Goal: Task Accomplishment & Management: Use online tool/utility

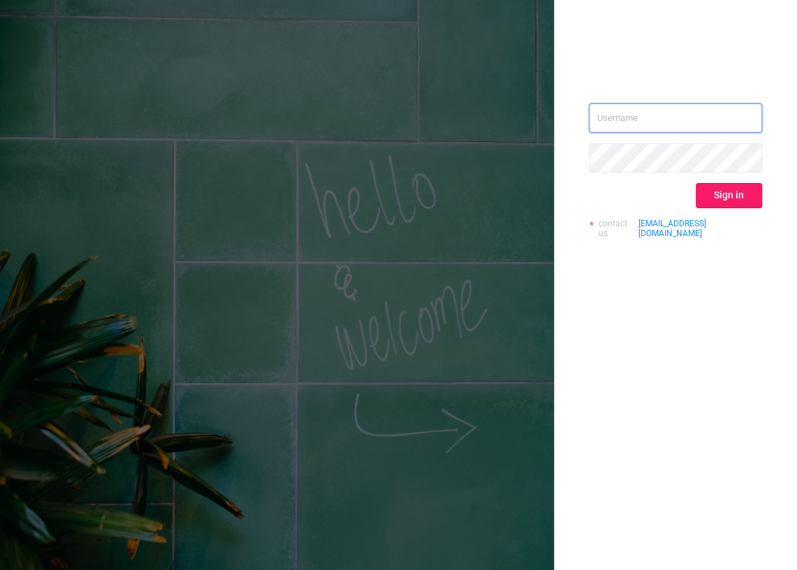
type input "[EMAIL_ADDRESS][DOMAIN_NAME]"
click at [748, 195] on button "Sign in" at bounding box center [728, 195] width 66 height 25
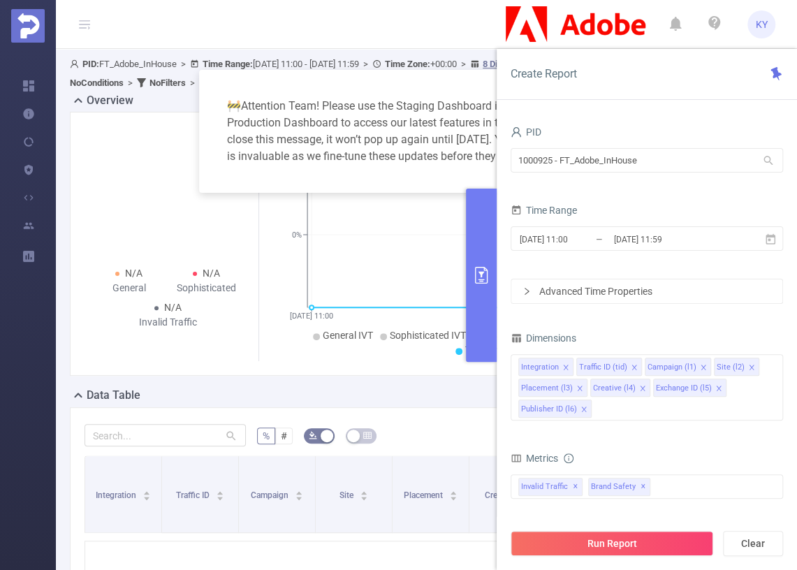
click at [484, 213] on button "primary" at bounding box center [481, 274] width 31 height 173
click at [482, 191] on button "primary" at bounding box center [481, 274] width 31 height 173
click at [495, 202] on button "primary" at bounding box center [481, 274] width 31 height 173
click at [468, 222] on button "primary" at bounding box center [481, 274] width 31 height 173
click at [470, 219] on button "primary" at bounding box center [481, 274] width 31 height 173
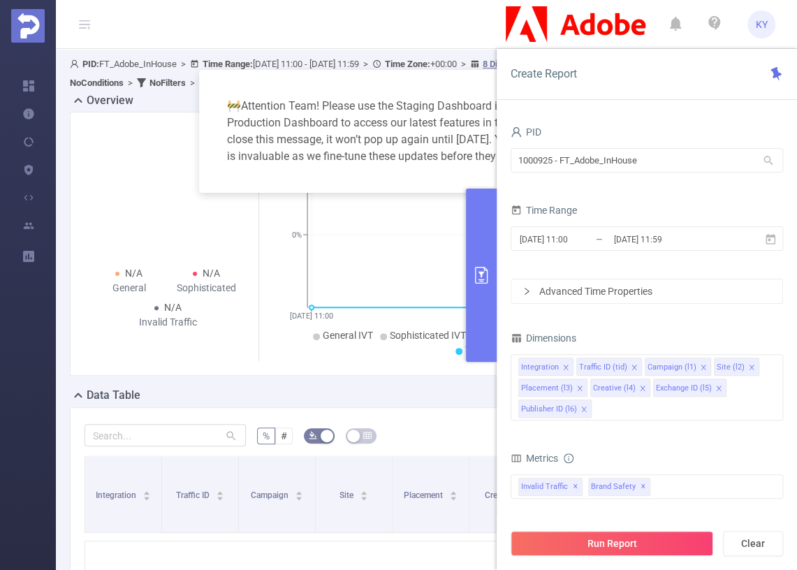
click at [484, 195] on button "primary" at bounding box center [481, 274] width 31 height 173
click at [466, 133] on div "🚧 Attention Team! Please use the Staging Dashboard instead of the Production Da…" at bounding box center [398, 131] width 365 height 89
click at [498, 233] on div "PID 1000925 - FT_Adobe_InHouse 1000925 - FT_Adobe_InHouse Time Range [DATE] 11:…" at bounding box center [646, 351] width 300 height 486
click at [482, 229] on button "primary" at bounding box center [481, 274] width 31 height 173
click at [490, 221] on button "primary" at bounding box center [481, 274] width 31 height 173
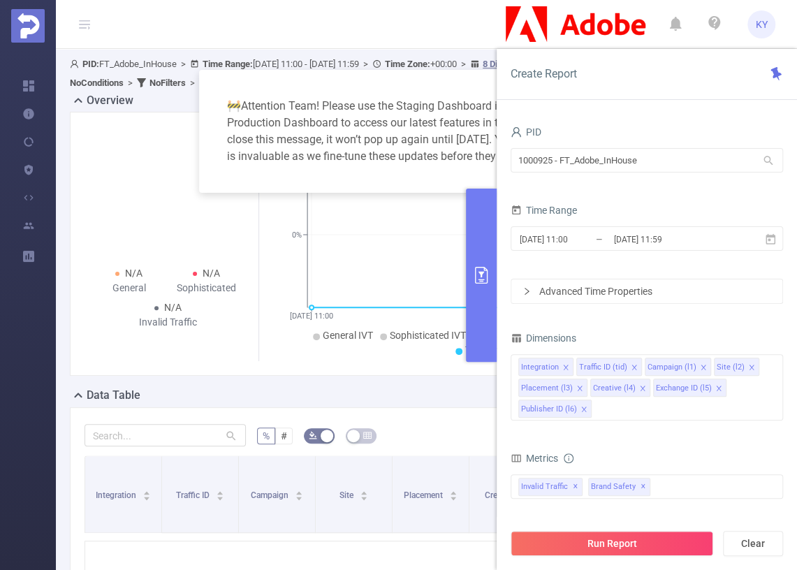
click at [498, 225] on div "PID 1000925 - FT_Adobe_InHouse 1000925 - FT_Adobe_InHouse Time Range [DATE] 11:…" at bounding box center [646, 351] width 300 height 486
click at [487, 232] on button "primary" at bounding box center [481, 274] width 31 height 173
click at [491, 235] on button "primary" at bounding box center [481, 274] width 31 height 173
click at [494, 211] on button "primary" at bounding box center [481, 274] width 31 height 173
click at [481, 215] on button "primary" at bounding box center [481, 274] width 31 height 173
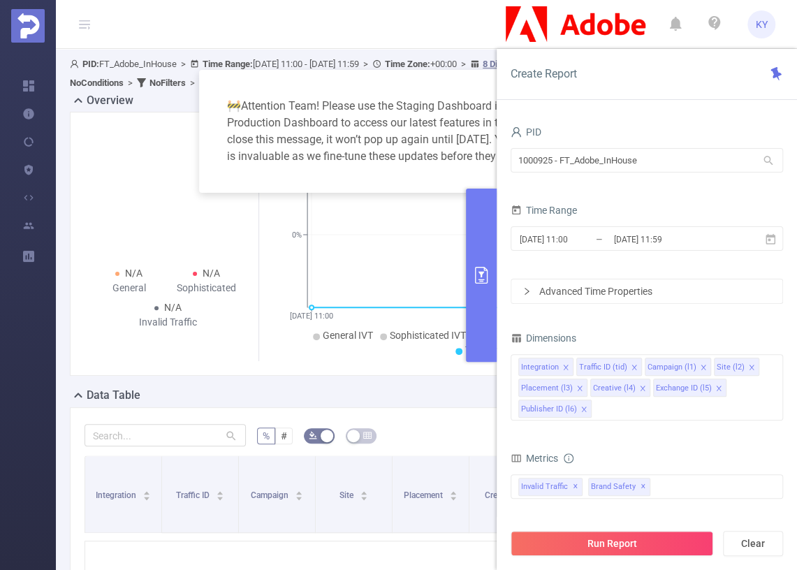
click at [475, 176] on div "🚧 Attention Team! Please use the Staging Dashboard instead of the Production Da…" at bounding box center [398, 131] width 365 height 89
click at [452, 137] on div "🚧 Attention Team! Please use the Staging Dashboard instead of the Production Da…" at bounding box center [398, 131] width 365 height 89
drag, startPoint x: 320, startPoint y: 145, endPoint x: 305, endPoint y: 141, distance: 15.1
click at [305, 141] on div "🚧 Attention Team! Please use the Staging Dashboard instead of the Production Da…" at bounding box center [398, 131] width 365 height 89
copy div "age, i"
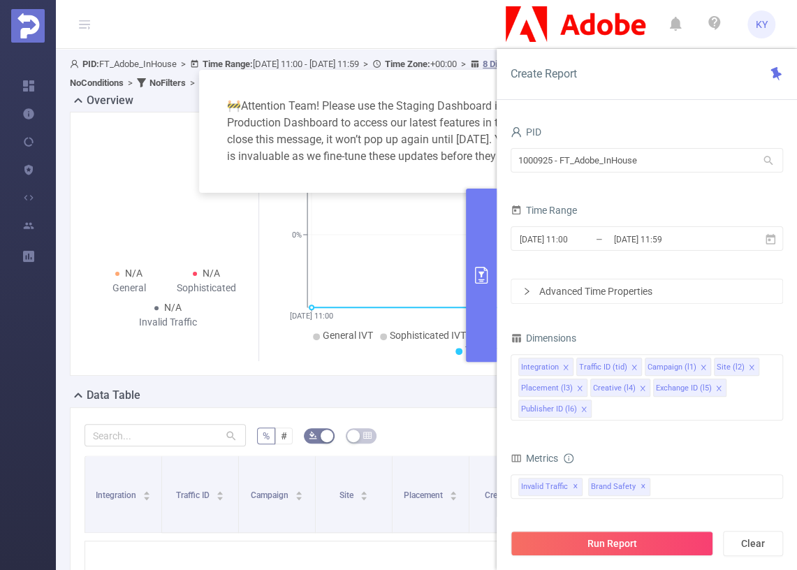
click at [463, 231] on div "🚧 Attention Team! Please use the Staging Dashboard instead of the Production Da…" at bounding box center [398, 285] width 797 height 570
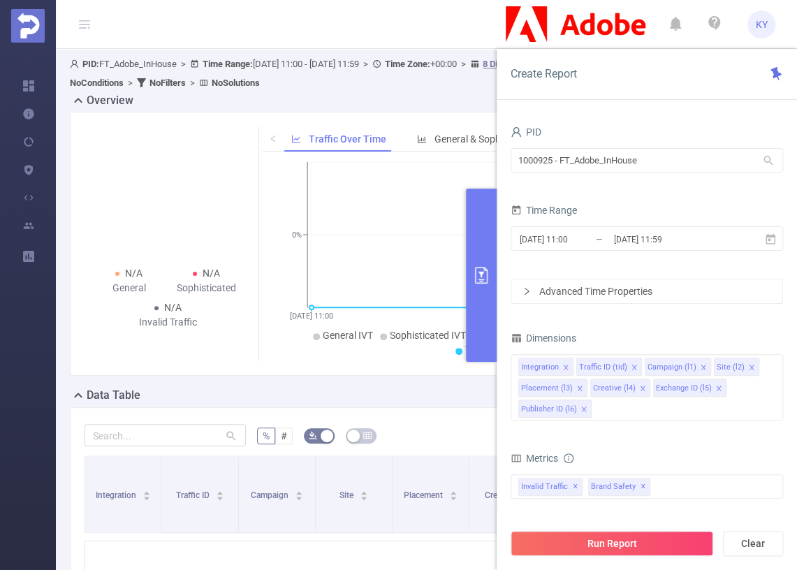
click at [489, 241] on button "primary" at bounding box center [481, 274] width 31 height 173
click at [549, 150] on input "1000925 - FT_Adobe_InHouse" at bounding box center [646, 160] width 272 height 24
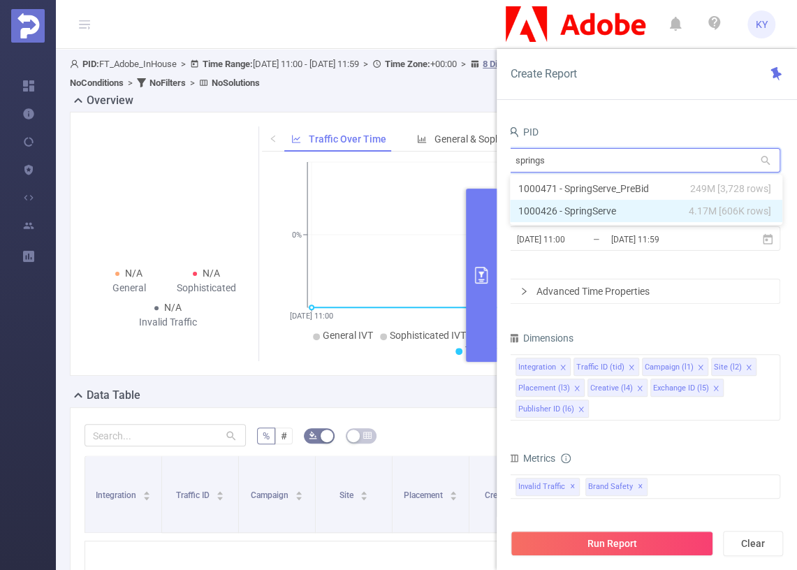
type input "springs"
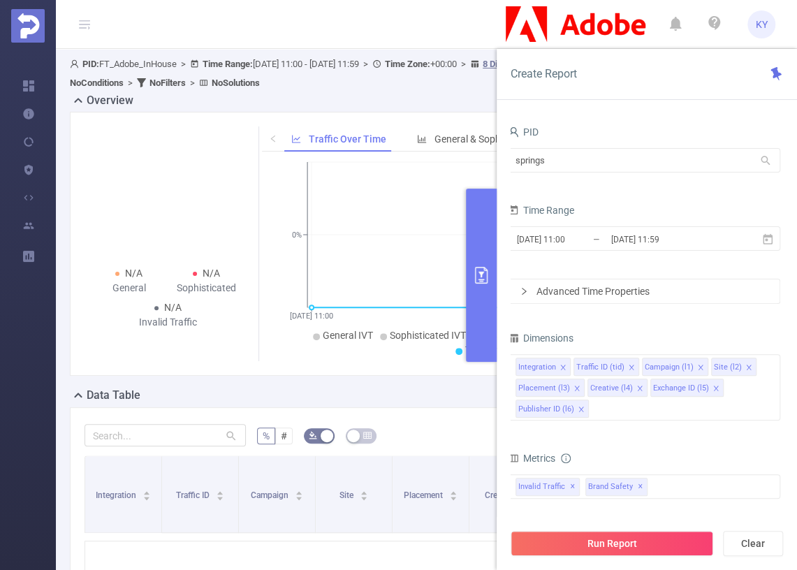
click at [683, 144] on div "PID" at bounding box center [643, 133] width 272 height 23
click at [670, 158] on input "springs" at bounding box center [643, 160] width 272 height 24
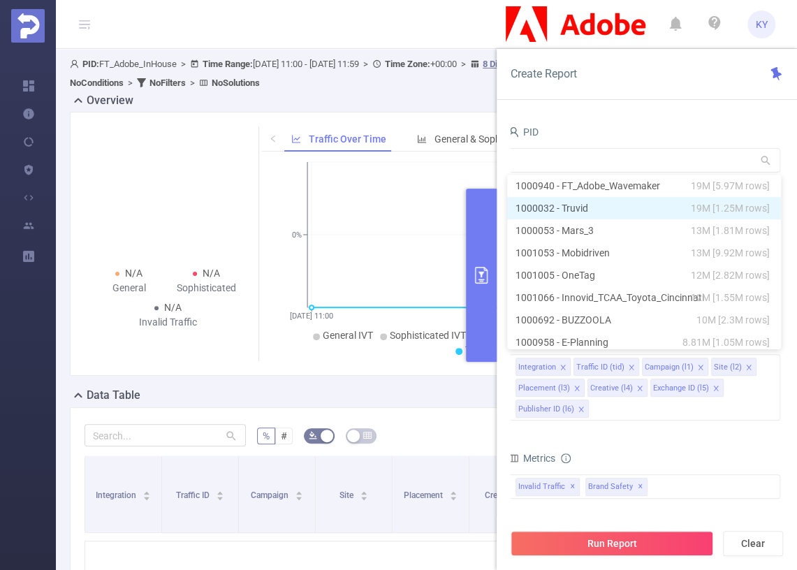
scroll to position [3, 0]
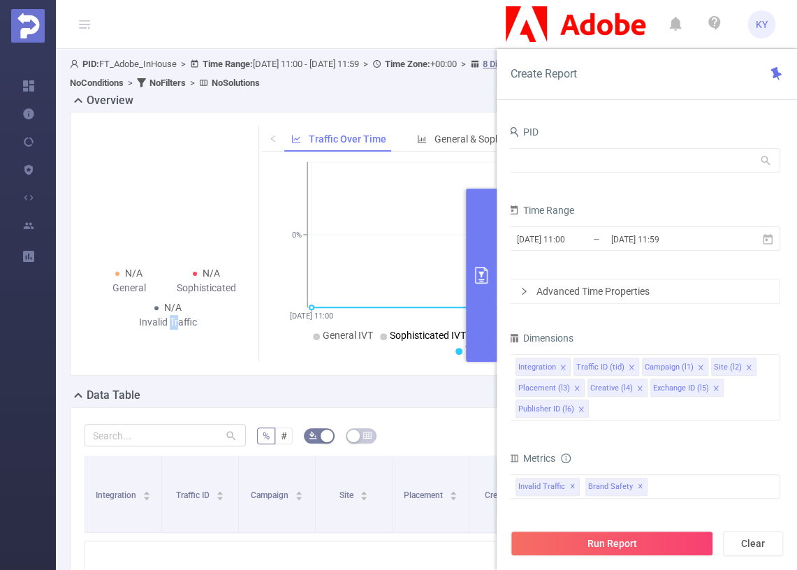
drag, startPoint x: 177, startPoint y: 321, endPoint x: 168, endPoint y: 320, distance: 8.4
click at [168, 320] on div "Invalid Traffic" at bounding box center [167, 322] width 77 height 15
copy div "Tr"
click at [194, 347] on div "N/A General N/A Sophisticated N/A Invalid Traffic" at bounding box center [168, 243] width 157 height 235
drag, startPoint x: 184, startPoint y: 322, endPoint x: 146, endPoint y: 318, distance: 38.6
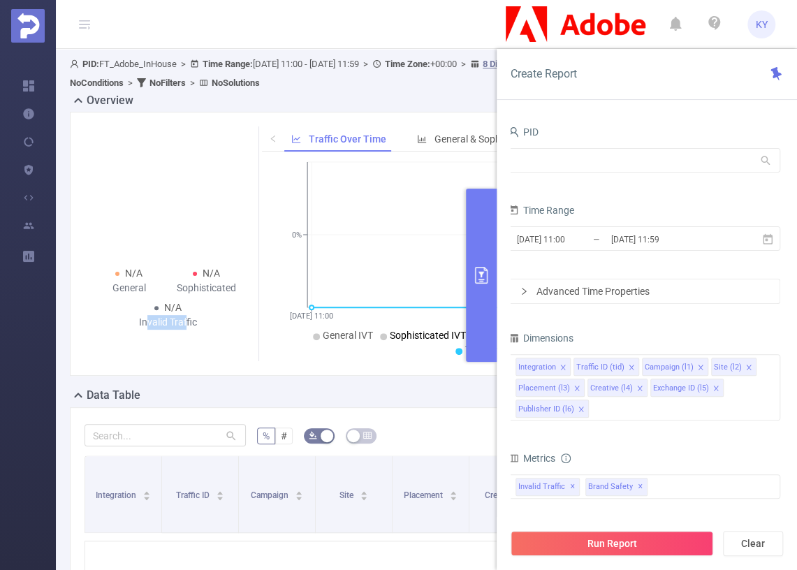
click at [146, 318] on div "Invalid Traffic" at bounding box center [167, 322] width 77 height 15
click at [142, 328] on div "Invalid Traffic" at bounding box center [167, 322] width 77 height 15
drag, startPoint x: 152, startPoint y: 318, endPoint x: 178, endPoint y: 319, distance: 25.8
click at [178, 319] on div "Invalid Traffic" at bounding box center [167, 322] width 77 height 15
copy div "alid Tr"
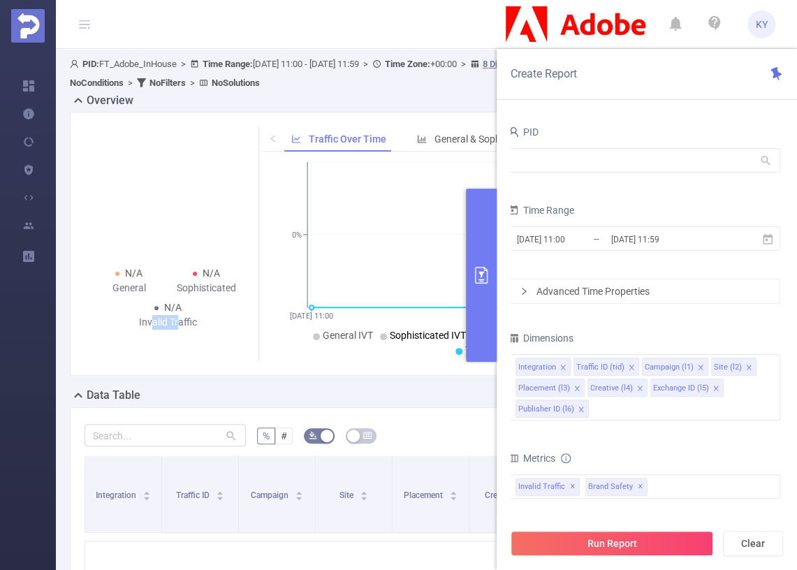
click at [176, 327] on div "Invalid Traffic" at bounding box center [167, 322] width 77 height 15
drag, startPoint x: 177, startPoint y: 321, endPoint x: 148, endPoint y: 322, distance: 29.3
click at [148, 322] on div "Invalid Traffic" at bounding box center [167, 322] width 77 height 15
click at [225, 367] on div "N/A General N/A Sophisticated N/A Invalid Traffic Traffic Over Time General & S…" at bounding box center [421, 244] width 702 height 264
drag, startPoint x: 667, startPoint y: 179, endPoint x: 659, endPoint y: 168, distance: 14.1
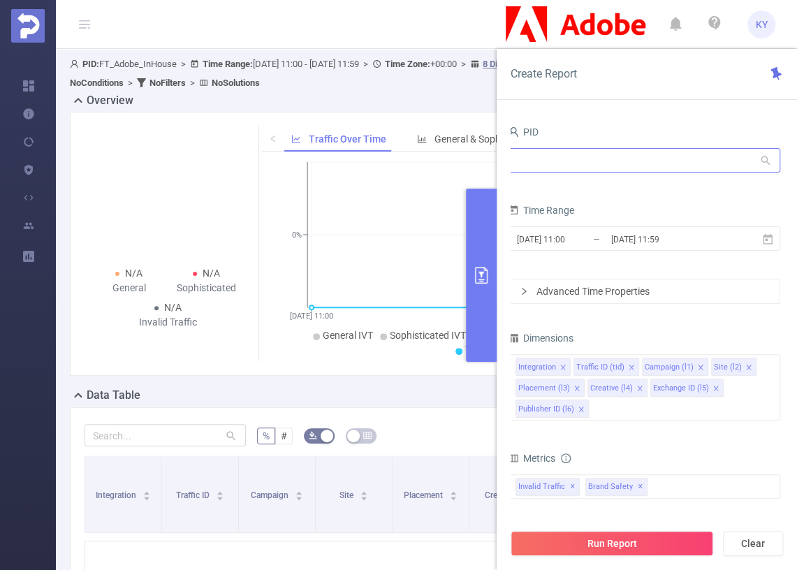
click at [665, 177] on div "PID" at bounding box center [643, 152] width 272 height 61
click at [659, 167] on input "text" at bounding box center [643, 160] width 272 height 24
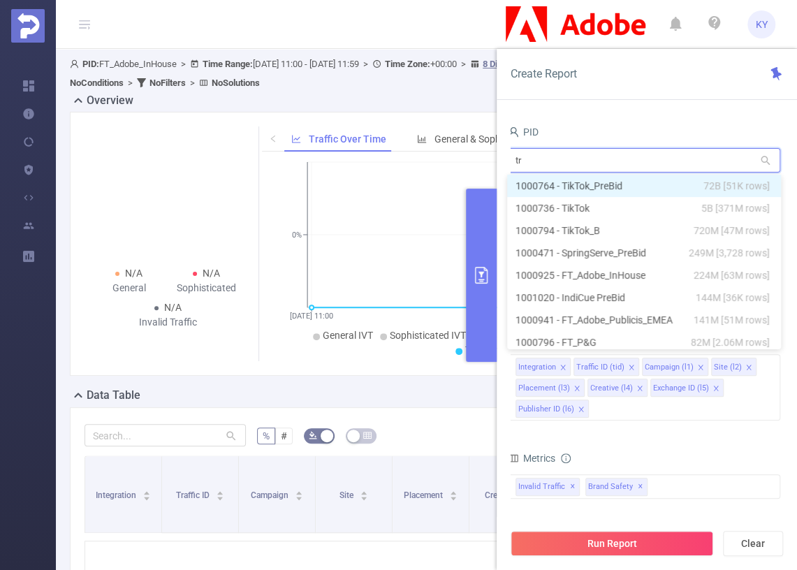
type input "tra"
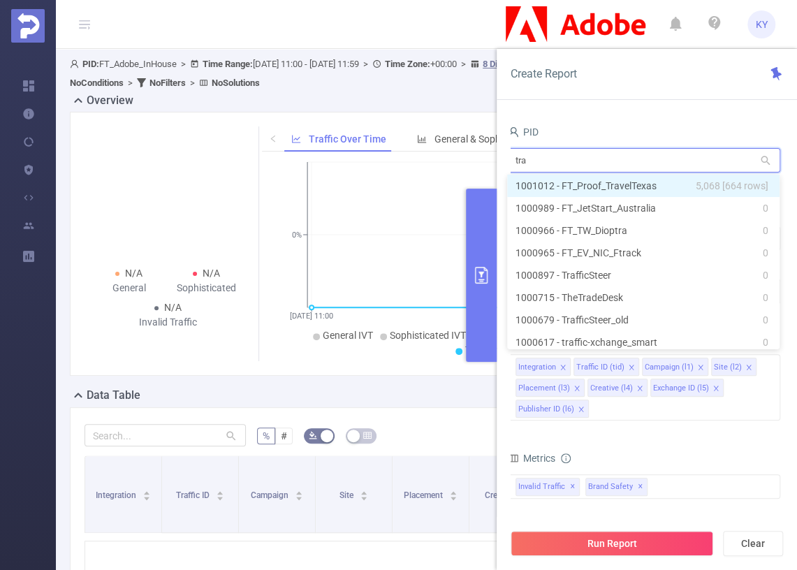
click at [609, 188] on li "1001012 - FT_Proof_TravelTexas 5,068 [664 rows]" at bounding box center [643, 186] width 272 height 22
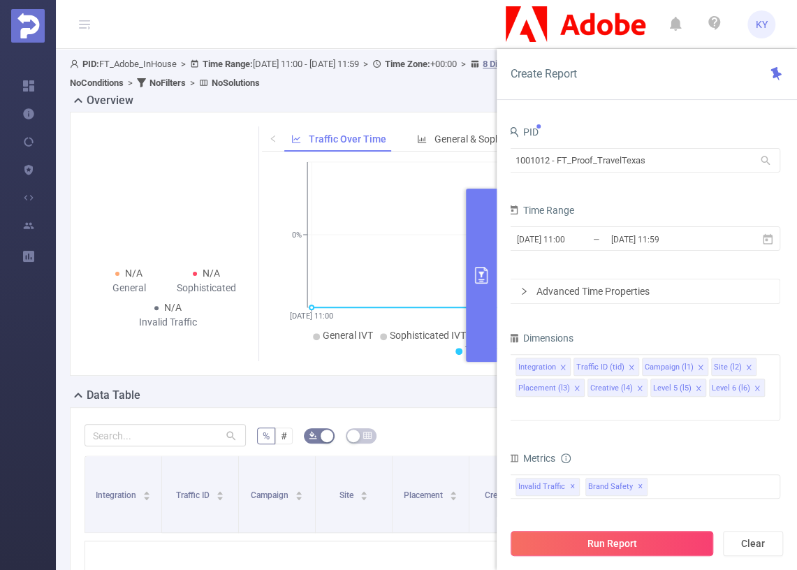
click at [661, 549] on button "Run Report" at bounding box center [611, 543] width 202 height 25
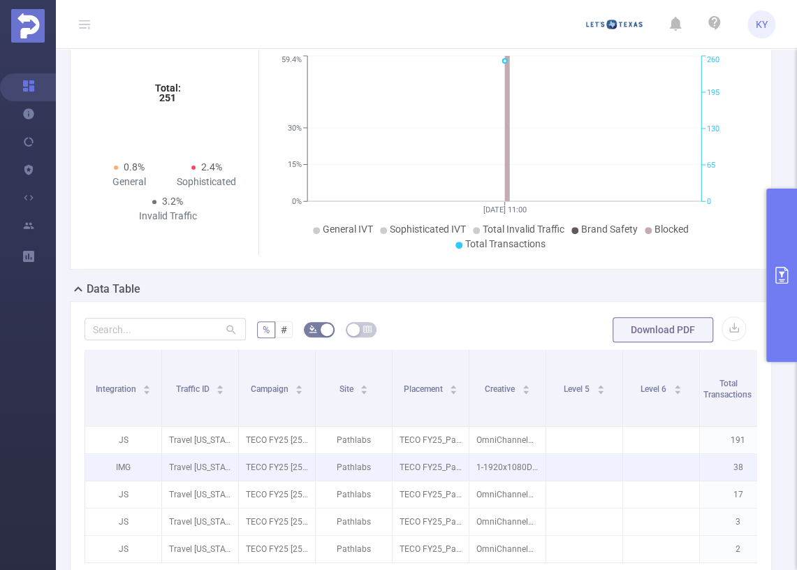
scroll to position [108, 0]
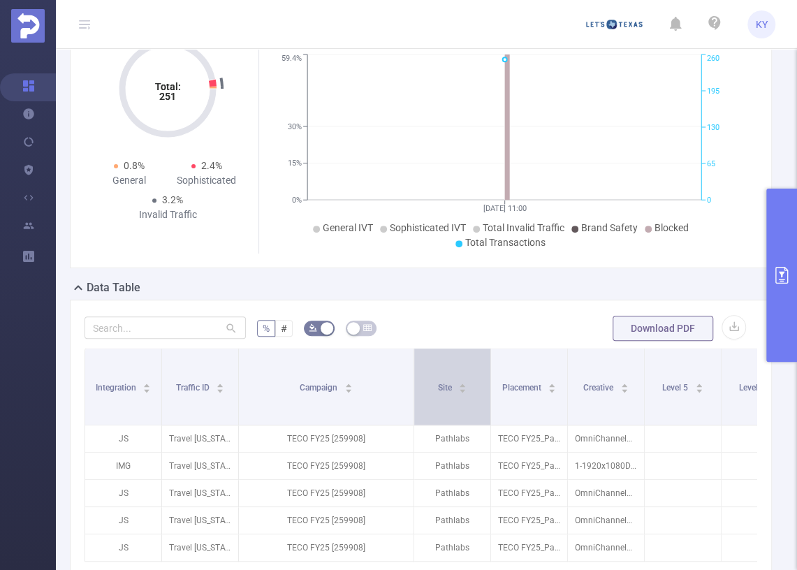
drag, startPoint x: 311, startPoint y: 373, endPoint x: 410, endPoint y: 377, distance: 98.5
click at [410, 377] on span at bounding box center [413, 386] width 7 height 76
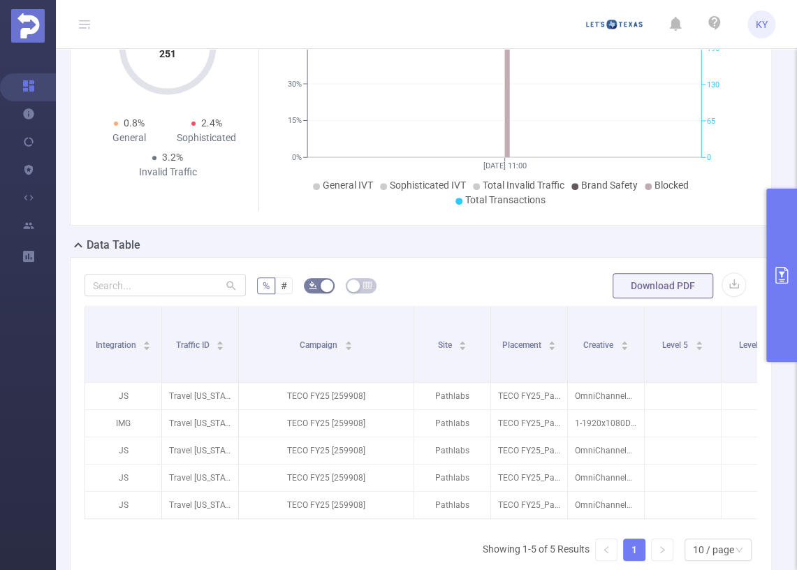
scroll to position [265, 0]
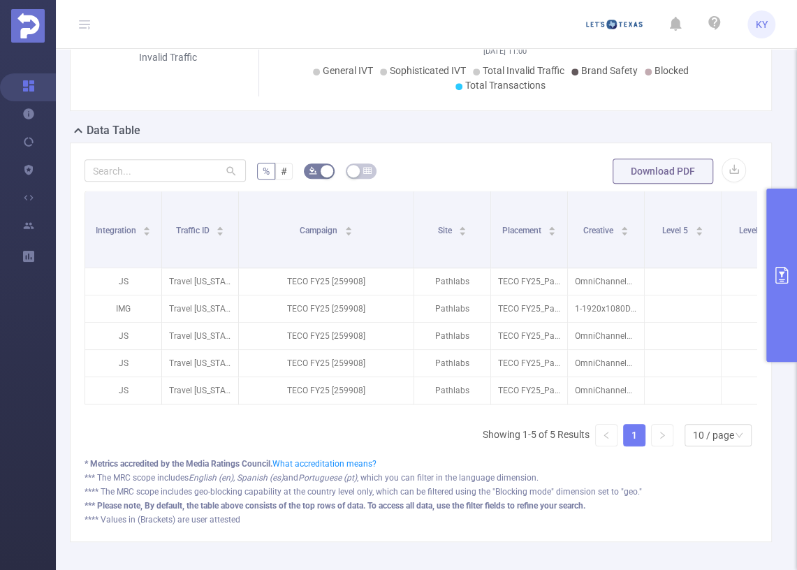
click at [763, 243] on div "% # Download PDF Integration Traffic ID Campaign Site Placement Creative Level …" at bounding box center [421, 341] width 702 height 399
click at [773, 245] on button "primary" at bounding box center [781, 274] width 31 height 173
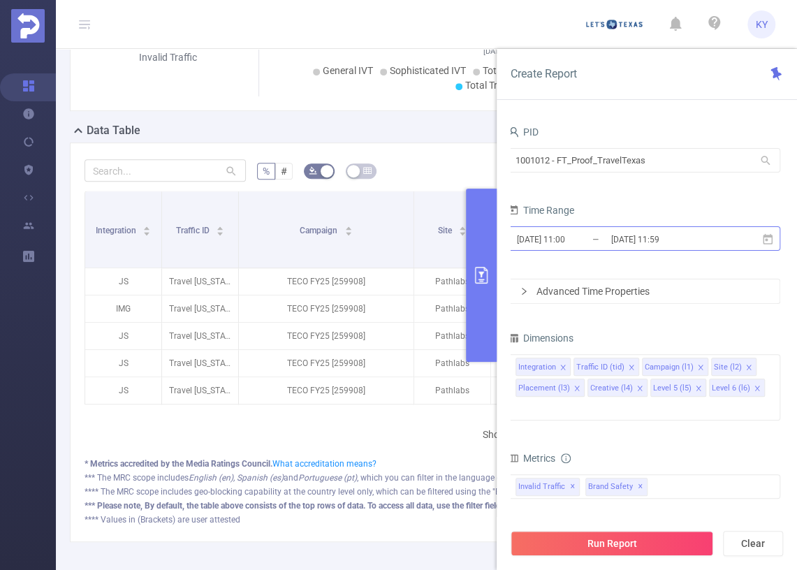
click at [697, 242] on input "[DATE] 11:59" at bounding box center [665, 239] width 113 height 19
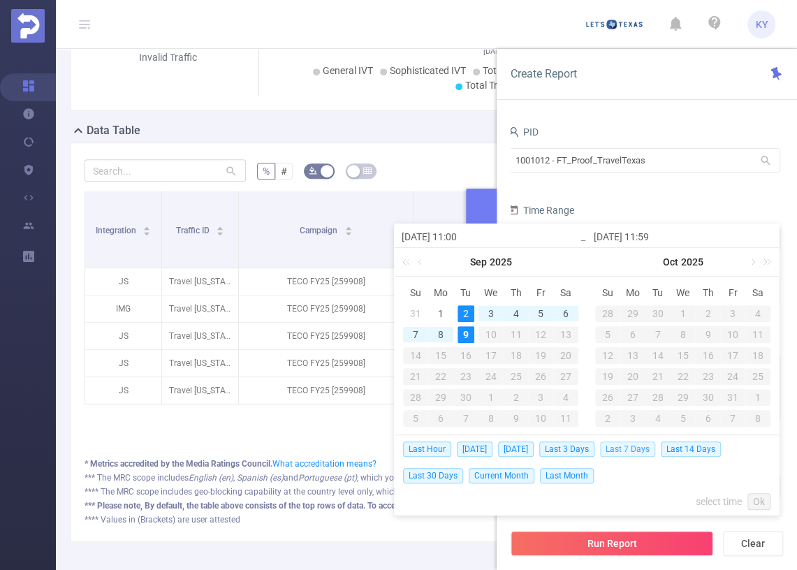
click at [630, 446] on span "Last 7 Days" at bounding box center [627, 448] width 55 height 15
type input "[DATE] 00:00"
type input "[DATE] 23:59"
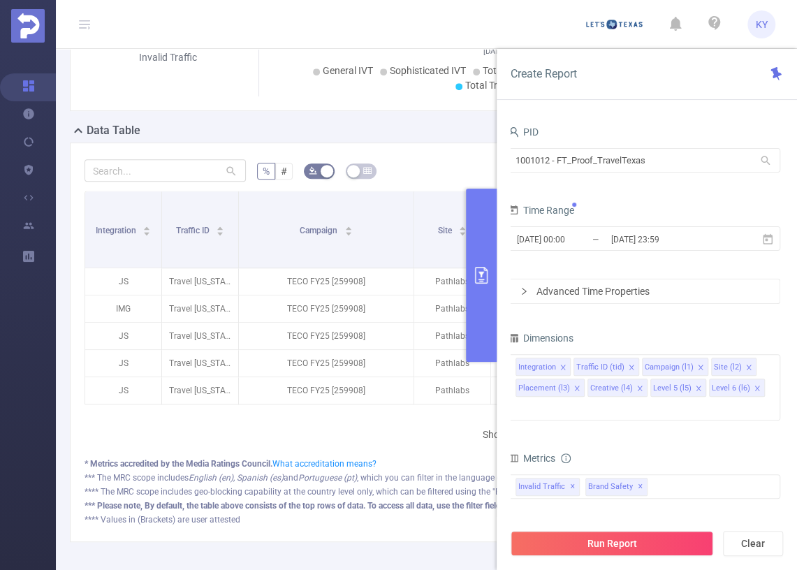
click at [648, 558] on div "Run Report Clear" at bounding box center [646, 543] width 300 height 53
click at [646, 547] on button "Run Report" at bounding box center [611, 543] width 202 height 25
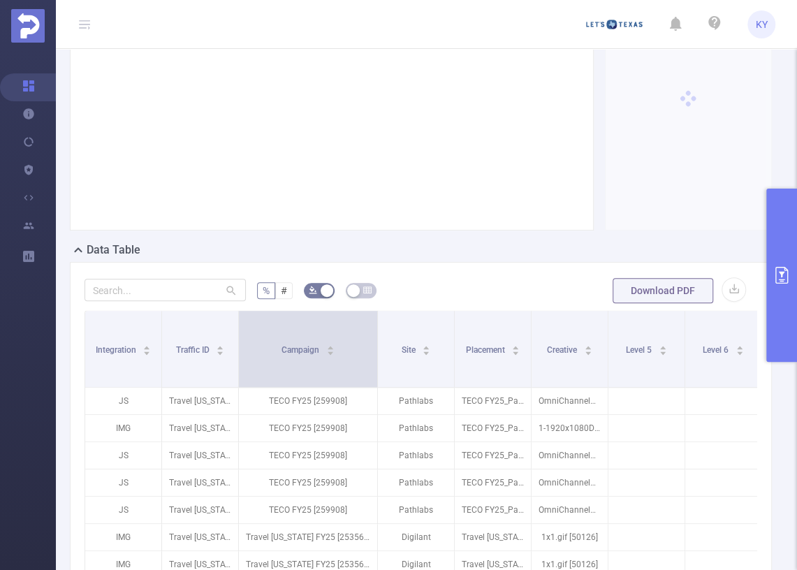
drag, startPoint x: 313, startPoint y: 359, endPoint x: 375, endPoint y: 361, distance: 62.2
click at [375, 361] on span at bounding box center [376, 349] width 7 height 76
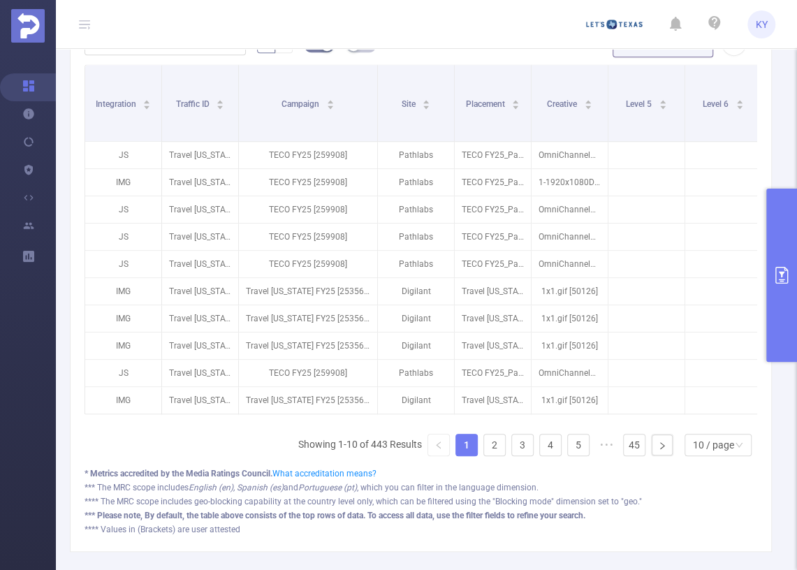
scroll to position [474, 0]
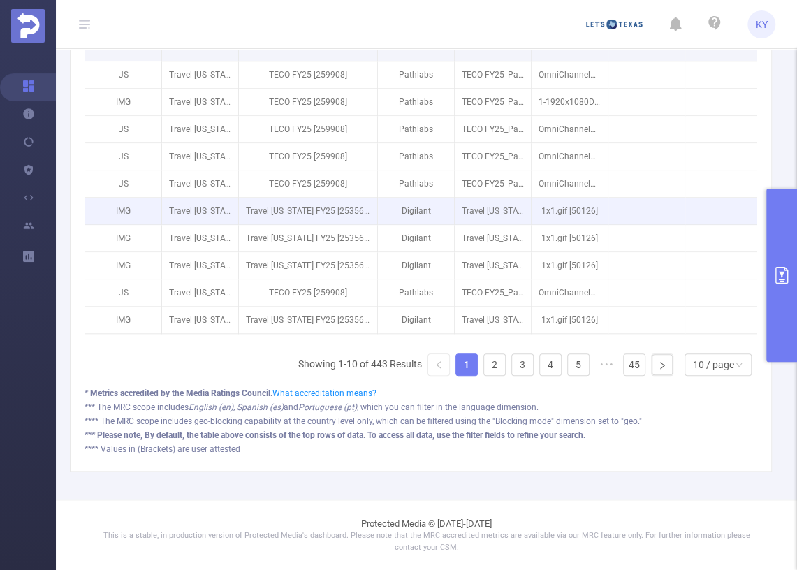
click at [348, 206] on p "Travel [US_STATE] FY25 [253566]" at bounding box center [308, 211] width 138 height 27
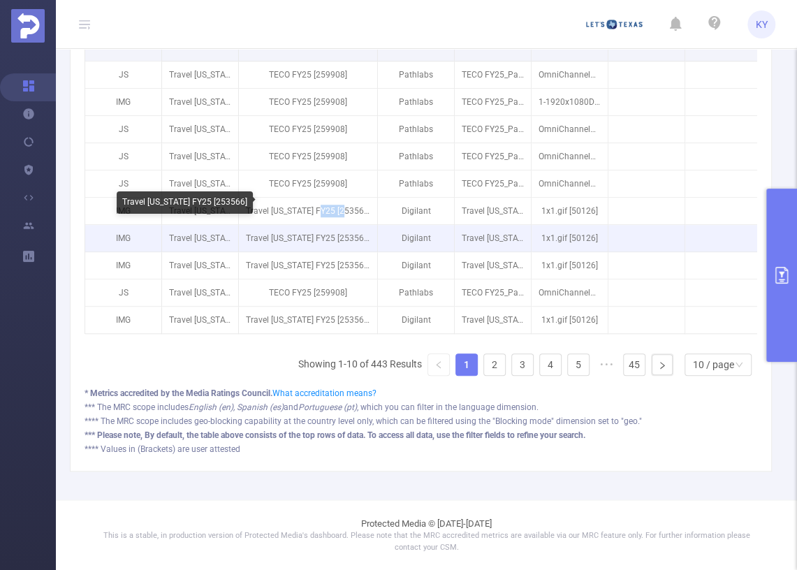
copy p "253566"
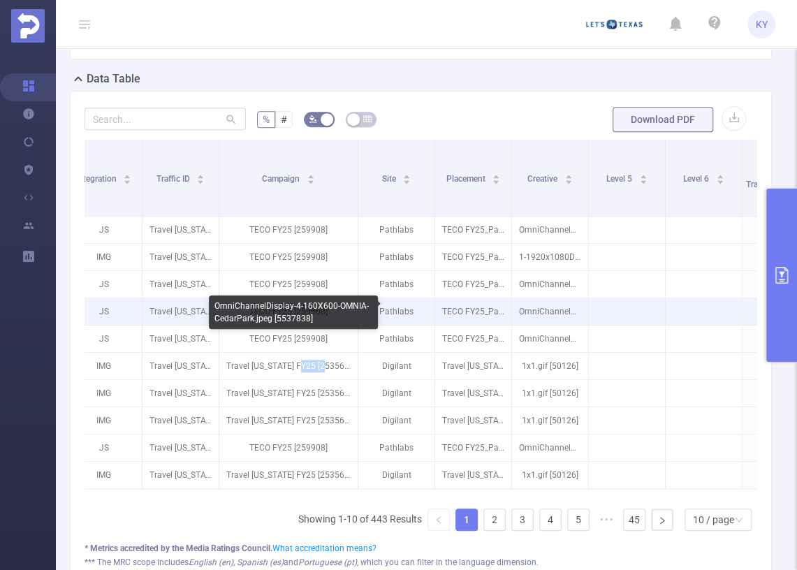
scroll to position [0, 0]
